Goal: Register for event/course

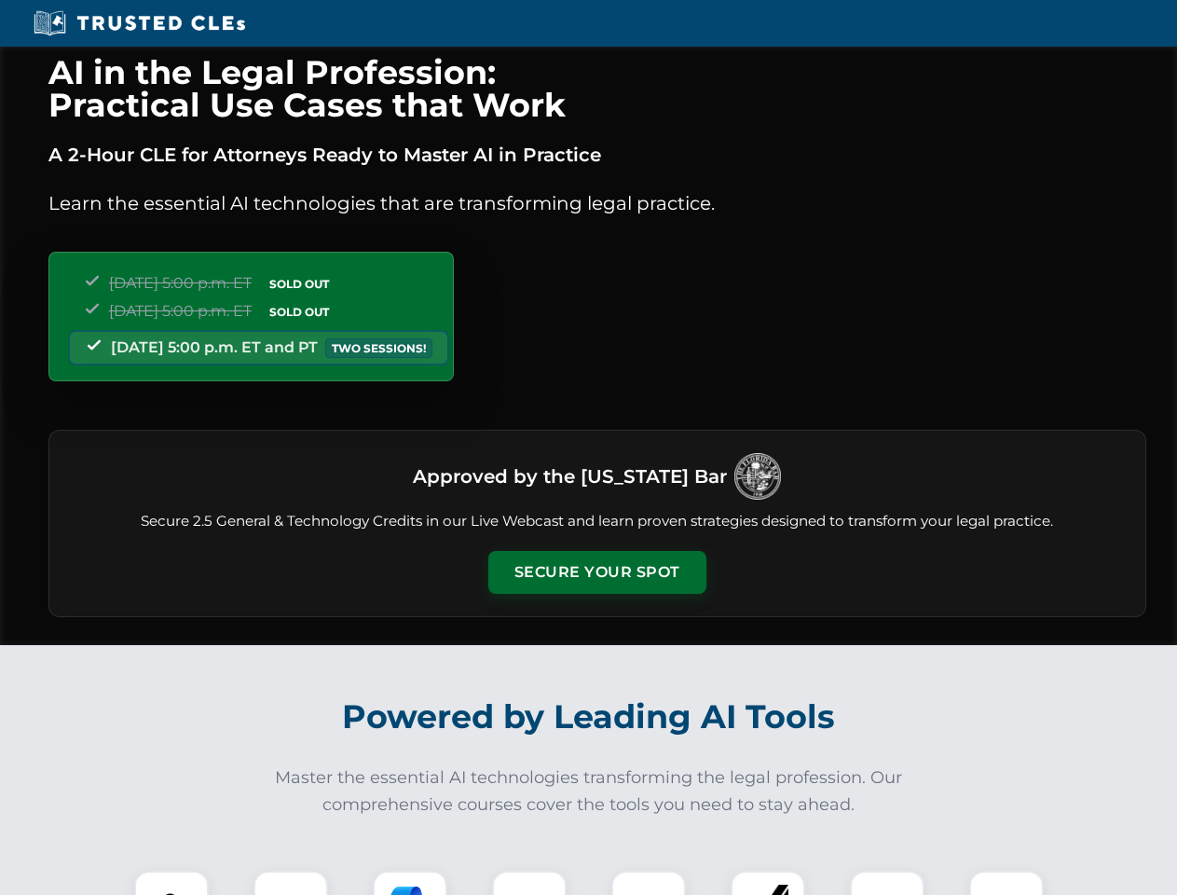
click at [597, 572] on button "Secure Your Spot" at bounding box center [597, 572] width 218 height 43
click at [171, 883] on img at bounding box center [171, 908] width 54 height 54
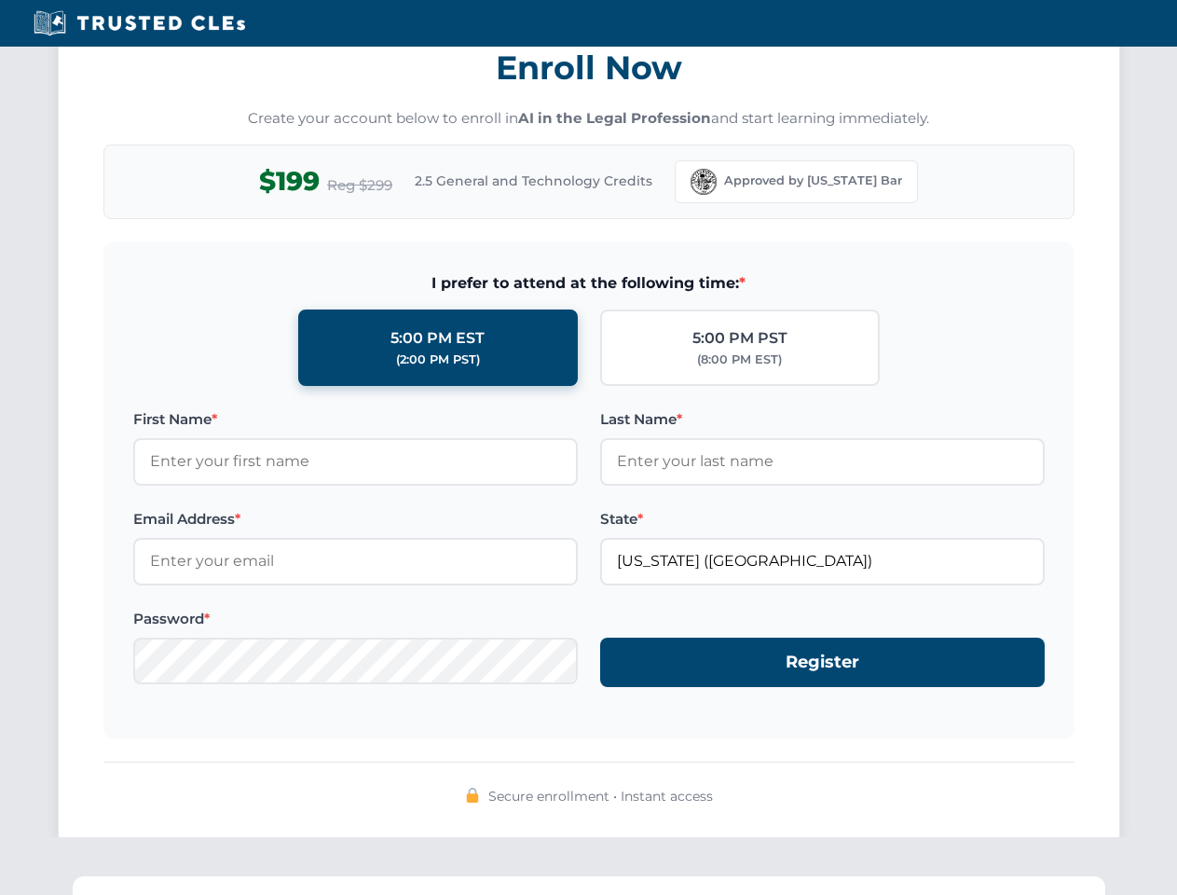
scroll to position [1830, 0]
